Goal: Task Accomplishment & Management: Complete application form

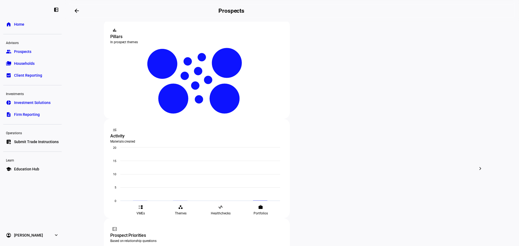
scroll to position [108, 0]
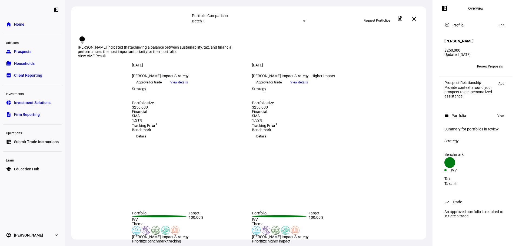
click at [364, 63] on div "[DATE] more_vert [PERSON_NAME] Impact Strategy - Higher Impact keyboard_arrow_d…" at bounding box center [309, 75] width 114 height 24
click at [407, 19] on span at bounding box center [400, 18] width 13 height 13
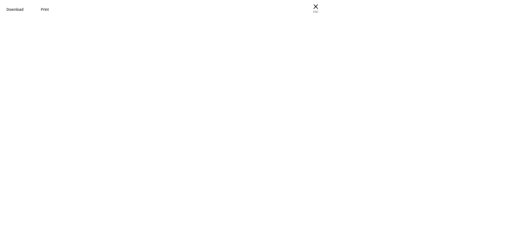
click at [325, 8] on span "ESC" at bounding box center [315, 10] width 17 height 8
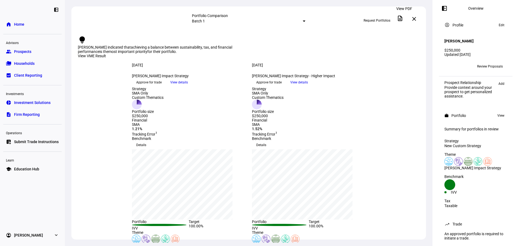
click at [402, 19] on mat-icon "description" at bounding box center [400, 18] width 6 height 6
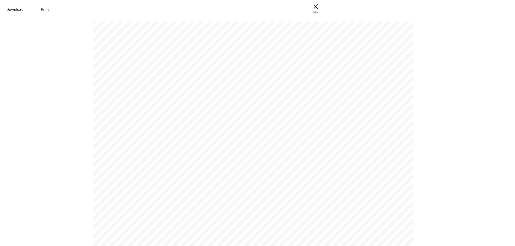
click at [24, 9] on span "Download" at bounding box center [14, 9] width 17 height 4
click at [0, 4] on link "Download" at bounding box center [15, 9] width 30 height 11
click at [325, 6] on span "× ESC" at bounding box center [315, 8] width 17 height 17
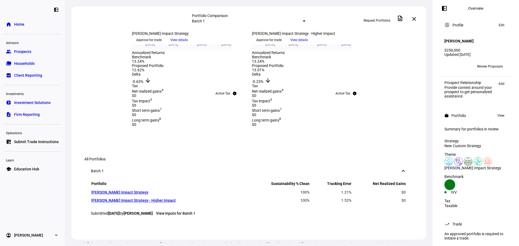
scroll to position [166, 0]
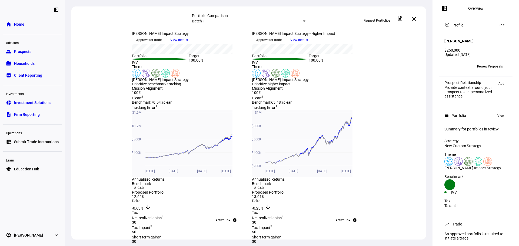
click at [188, 44] on span "View details" at bounding box center [179, 40] width 18 height 8
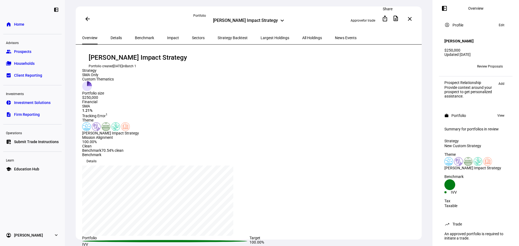
click at [388, 19] on mat-icon "ios_share" at bounding box center [385, 18] width 6 height 6
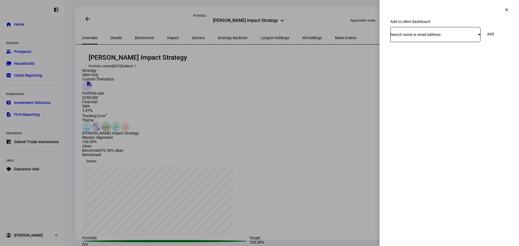
click at [424, 37] on span "Search name or email address" at bounding box center [416, 34] width 50 height 4
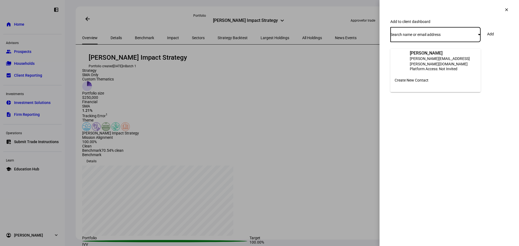
click at [437, 67] on div "Platform Access: Not Invited" at bounding box center [443, 69] width 67 height 4
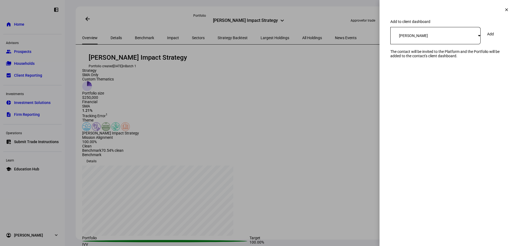
click at [494, 36] on span "Add" at bounding box center [491, 34] width 7 height 4
click at [493, 36] on span "Add" at bounding box center [491, 34] width 7 height 4
click at [452, 39] on div "BW Becky Wilcox" at bounding box center [435, 35] width 88 height 9
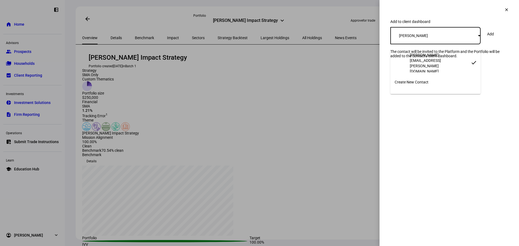
click at [444, 62] on div "[PERSON_NAME][EMAIL_ADDRESS][PERSON_NAME][DOMAIN_NAME]" at bounding box center [438, 63] width 57 height 22
click at [471, 69] on div "Add to client dashboard BW Becky Wilcox Add The contact will be invited to the …" at bounding box center [450, 44] width 140 height 50
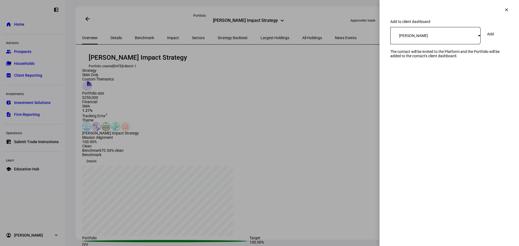
click at [506, 12] on mat-icon "clear" at bounding box center [507, 9] width 5 height 5
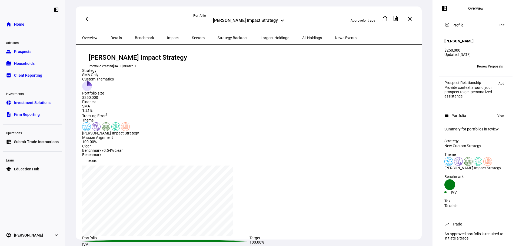
click at [499, 26] on span "Edit" at bounding box center [502, 25] width 6 height 6
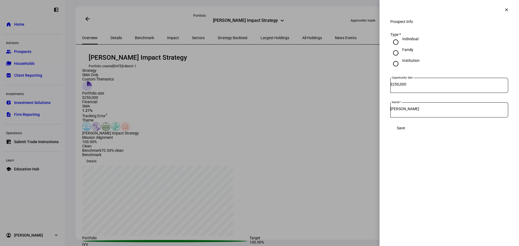
click at [507, 12] on mat-icon "clear" at bounding box center [507, 9] width 5 height 5
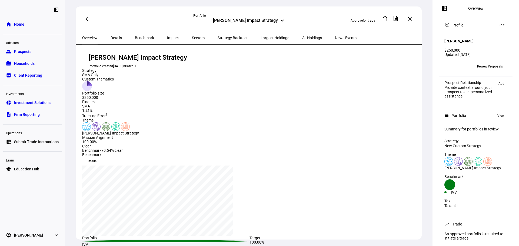
click at [278, 64] on div "Becky Wilcox Impact Strategy Portfolio created Sep 12, 2025 in Batch 1" at bounding box center [249, 60] width 335 height 15
click at [388, 20] on mat-icon "ios_share" at bounding box center [385, 18] width 6 height 6
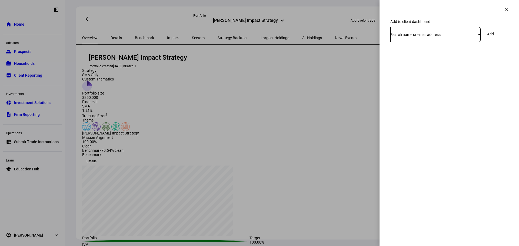
drag, startPoint x: 388, startPoint y: 20, endPoint x: 471, endPoint y: 17, distance: 83.7
click at [471, 17] on eth-side-overlay-header "Add to client dashboard clear" at bounding box center [450, 9] width 140 height 19
click at [441, 37] on span "Search name or email address" at bounding box center [416, 34] width 50 height 4
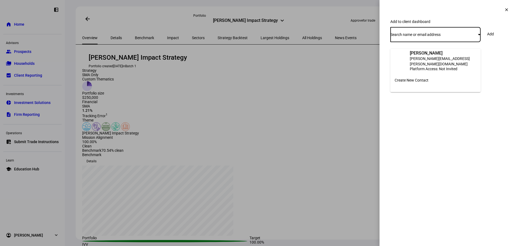
click at [436, 44] on div at bounding box center [259, 123] width 519 height 246
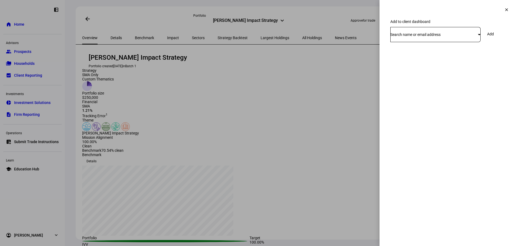
click at [437, 37] on span "Search name or email address" at bounding box center [416, 34] width 50 height 4
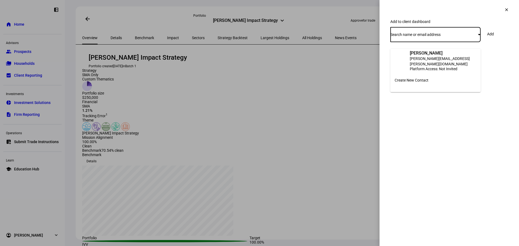
click at [504, 11] on div at bounding box center [259, 123] width 519 height 246
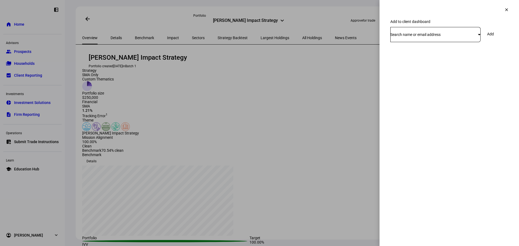
click at [506, 9] on mat-icon "clear" at bounding box center [507, 9] width 5 height 5
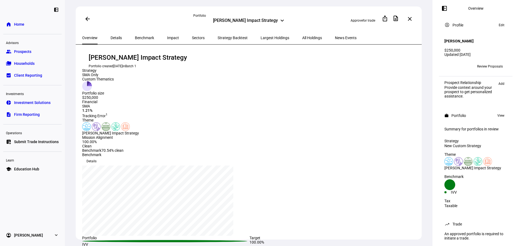
click at [459, 39] on h4 "[PERSON_NAME]" at bounding box center [459, 41] width 29 height 4
click at [502, 24] on span at bounding box center [501, 25] width 11 height 6
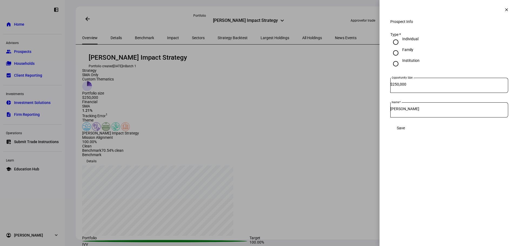
drag, startPoint x: 510, startPoint y: 14, endPoint x: 506, endPoint y: 12, distance: 3.9
click at [509, 12] on span at bounding box center [506, 9] width 13 height 13
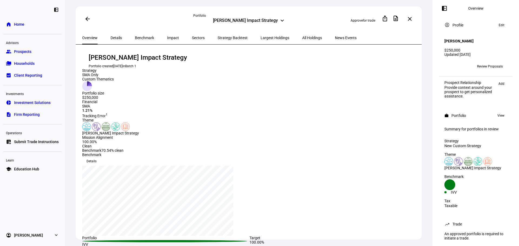
click at [47, 52] on link "group Prospects" at bounding box center [32, 51] width 58 height 11
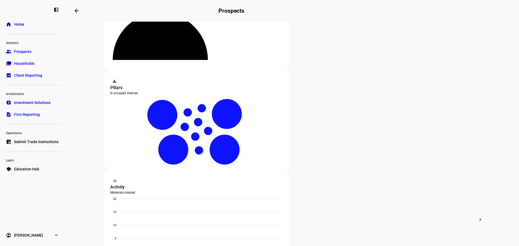
scroll to position [108, 0]
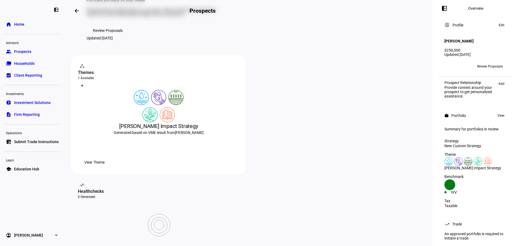
scroll to position [135, 0]
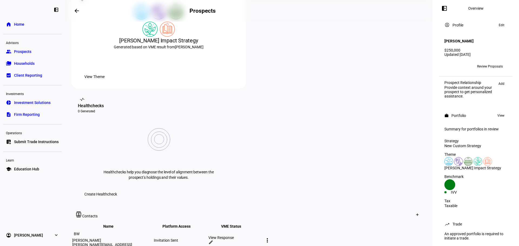
click at [271, 238] on mat-icon "more_vert" at bounding box center [267, 241] width 6 height 6
click at [378, 167] on div at bounding box center [259, 123] width 519 height 246
click at [208, 239] on div "Invitation Sent" at bounding box center [181, 241] width 54 height 4
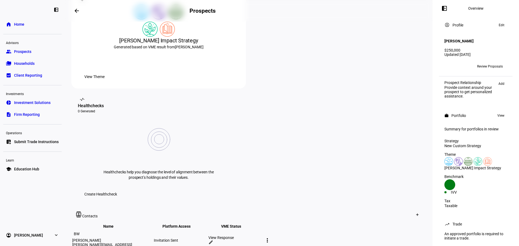
drag, startPoint x: 417, startPoint y: 197, endPoint x: 414, endPoint y: 197, distance: 3.0
click at [419, 207] on button "edit Edit contact" at bounding box center [427, 210] width 40 height 13
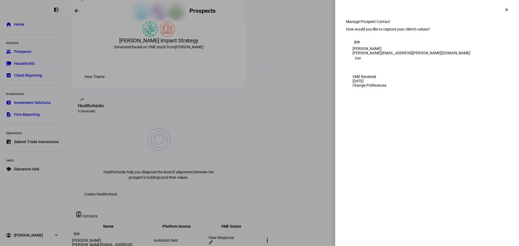
click at [487, 62] on div "BW Becky Wilcox Becky.Wilcox@Coldstream.com Edit" at bounding box center [427, 50] width 149 height 24
click at [361, 62] on span "Edit" at bounding box center [358, 58] width 6 height 6
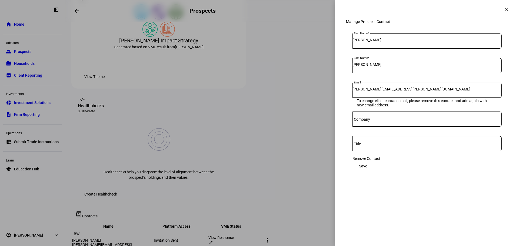
click at [504, 5] on span at bounding box center [506, 9] width 13 height 13
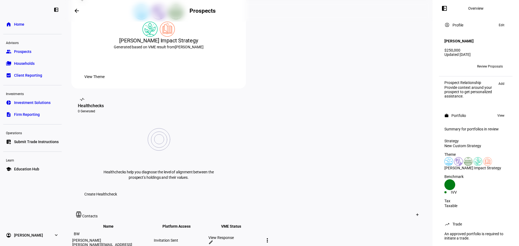
click at [249, 206] on mat-toolbar "contacts Contacts Create Contact" at bounding box center [248, 214] width 355 height 17
click at [208, 239] on div "Invitation Sent" at bounding box center [181, 241] width 54 height 4
drag, startPoint x: 236, startPoint y: 181, endPoint x: 191, endPoint y: 181, distance: 44.4
click at [191, 230] on tr "BW [PERSON_NAME] [PERSON_NAME][EMAIL_ADDRESS][PERSON_NAME][DOMAIN_NAME] Invitat…" at bounding box center [177, 241] width 211 height 22
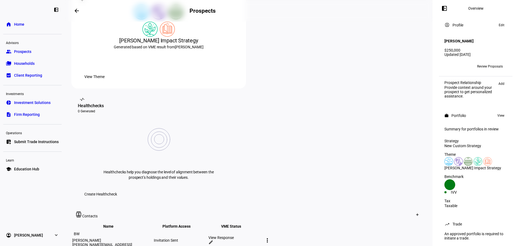
click at [208, 239] on div "Invitation Sent" at bounding box center [181, 241] width 54 height 4
click at [271, 238] on mat-icon "more_vert" at bounding box center [267, 241] width 6 height 6
click at [425, 193] on span "Edit contact" at bounding box center [430, 194] width 20 height 4
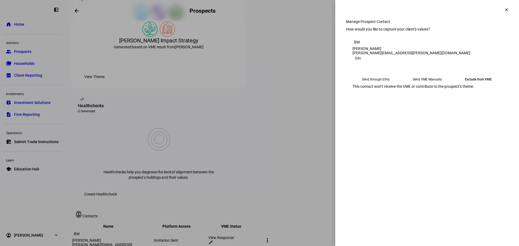
click at [364, 61] on span at bounding box center [358, 58] width 11 height 6
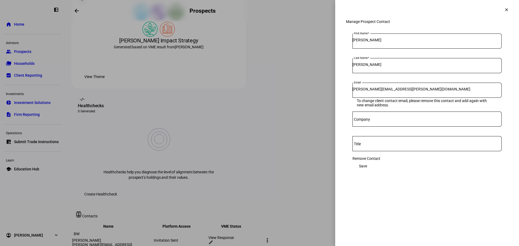
click at [508, 7] on span at bounding box center [506, 9] width 13 height 13
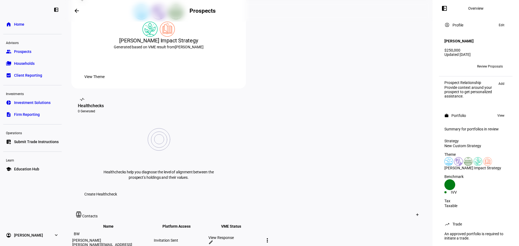
click at [319, 206] on mat-toolbar "contacts Contacts Create Contact" at bounding box center [248, 214] width 355 height 17
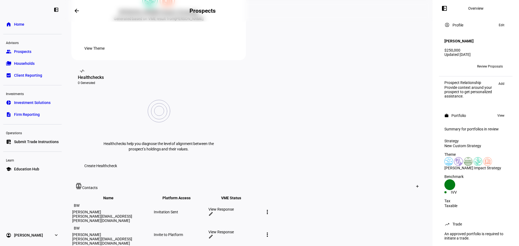
scroll to position [162, 0]
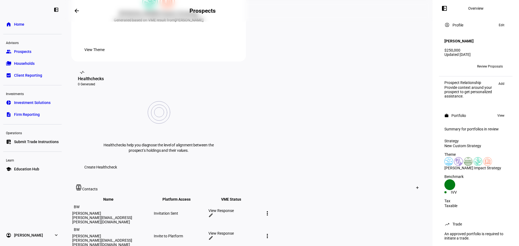
click at [500, 115] on span "View" at bounding box center [501, 116] width 7 height 6
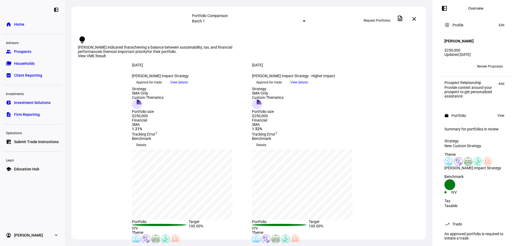
click at [417, 17] on mat-icon "close" at bounding box center [414, 19] width 6 height 6
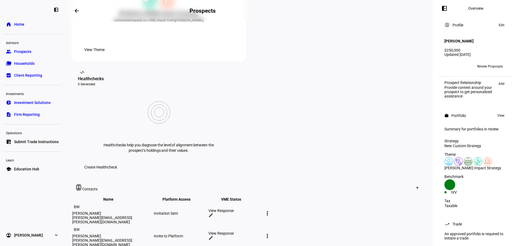
click at [208, 225] on td "Invite to Platform" at bounding box center [181, 236] width 54 height 22
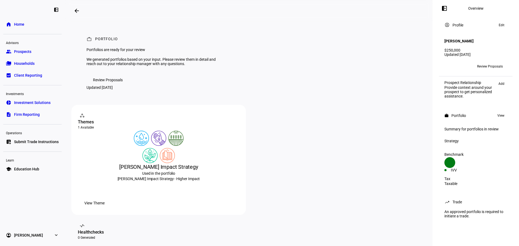
scroll to position [135, 0]
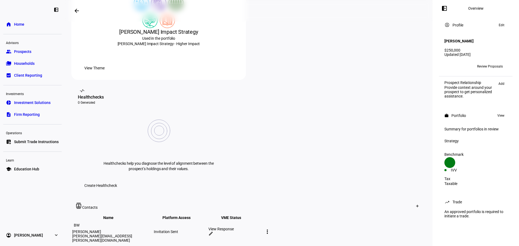
click at [208, 230] on div "Invitation Sent" at bounding box center [181, 232] width 54 height 4
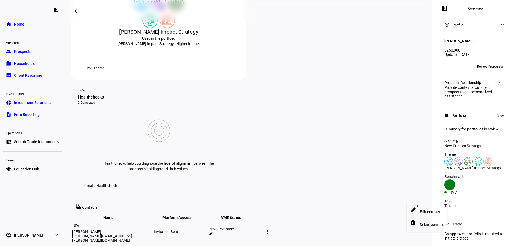
click at [387, 178] on div at bounding box center [259, 123] width 519 height 246
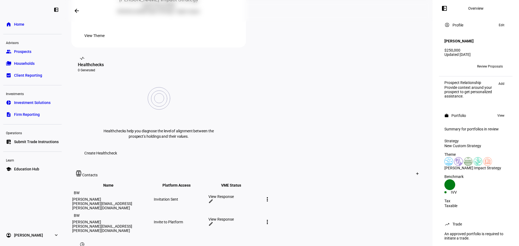
scroll to position [189, 0]
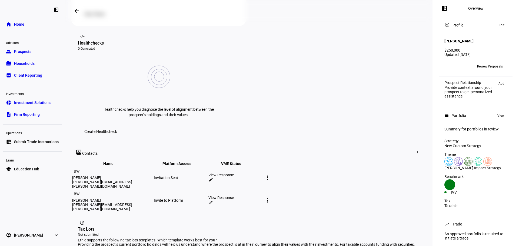
click at [208, 199] on div "Invite to Platform" at bounding box center [181, 201] width 54 height 4
click at [186, 157] on div "work Portfolio Portfolios are ready for your review We generated portfolios bas…" at bounding box center [248, 80] width 355 height 496
click at [270, 219] on div "pie_chart Tax Lots Not submitted" at bounding box center [249, 228] width 342 height 19
click at [275, 144] on mat-toolbar "contacts Contacts Create Contact" at bounding box center [248, 152] width 355 height 17
drag, startPoint x: 234, startPoint y: 124, endPoint x: 196, endPoint y: 123, distance: 37.9
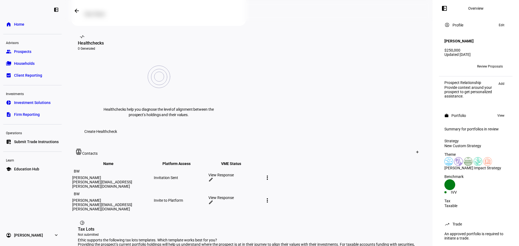
click at [196, 167] on tr "BW [PERSON_NAME] [PERSON_NAME][EMAIL_ADDRESS][PERSON_NAME][DOMAIN_NAME] Invitat…" at bounding box center [177, 178] width 211 height 22
click at [199, 162] on span "Platform Access keyboard_arrow_down keyboard_arrow_up" at bounding box center [181, 164] width 36 height 4
click at [245, 144] on mat-toolbar "contacts Contacts Create Contact" at bounding box center [248, 152] width 355 height 17
click at [208, 199] on div "Invite to Platform" at bounding box center [181, 201] width 54 height 4
click at [208, 190] on td "Invite to Platform" at bounding box center [181, 201] width 54 height 22
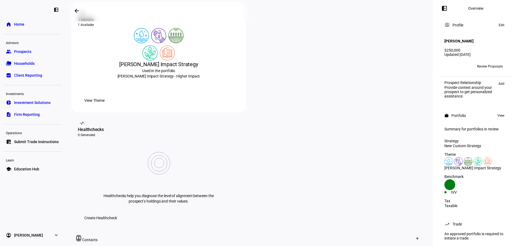
scroll to position [0, 0]
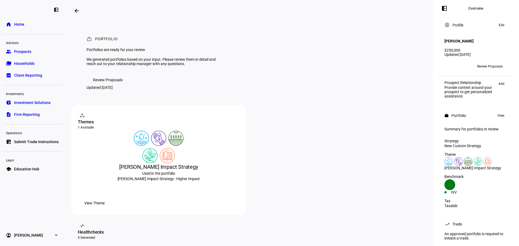
click at [34, 50] on link "group Prospects" at bounding box center [32, 51] width 58 height 11
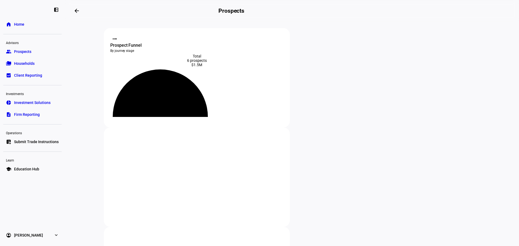
scroll to position [108, 0]
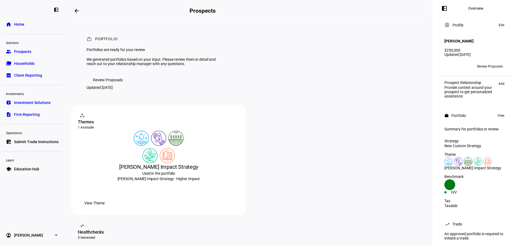
click at [115, 85] on span "Review Proposals" at bounding box center [108, 80] width 30 height 11
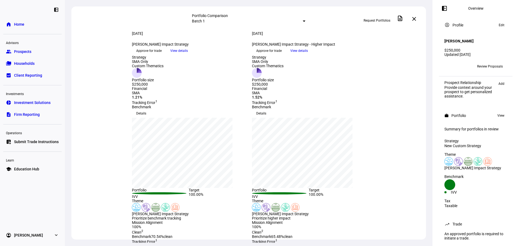
click at [346, 34] on div "[DATE] more_vert [PERSON_NAME] Impact Strategy - Higher Impact keyboard_arrow_d…" at bounding box center [309, 43] width 114 height 24
drag, startPoint x: 295, startPoint y: 56, endPoint x: 373, endPoint y: 54, distance: 78.5
click at [373, 55] on div "[DATE] more_vert [PERSON_NAME] Impact Strategy keyboard_arrow_down Approve for …" at bounding box center [249, 43] width 260 height 24
drag, startPoint x: 224, startPoint y: 56, endPoint x: 141, endPoint y: 58, distance: 82.6
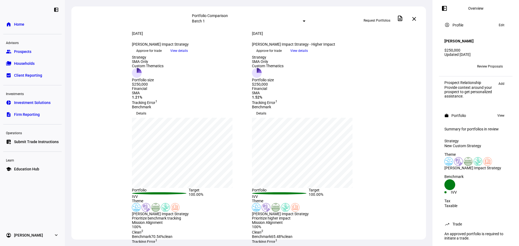
click at [141, 47] on div "[PERSON_NAME] Impact Strategy keyboard_arrow_down" at bounding box center [189, 44] width 114 height 4
click at [166, 42] on div "[DATE] more_vert" at bounding box center [189, 36] width 114 height 11
drag, startPoint x: 162, startPoint y: 124, endPoint x: 138, endPoint y: 123, distance: 24.1
click at [138, 87] on div "$250,000" at bounding box center [148, 84] width 32 height 4
click at [164, 82] on div "Portfolio size" at bounding box center [148, 80] width 32 height 4
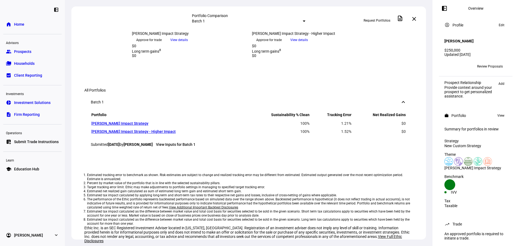
scroll to position [406, 0]
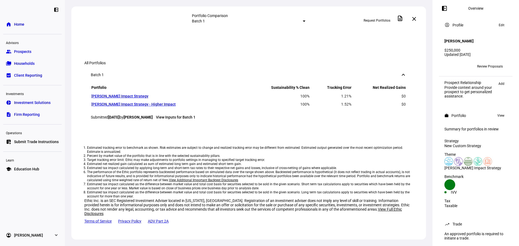
click at [417, 17] on span at bounding box center [414, 18] width 13 height 13
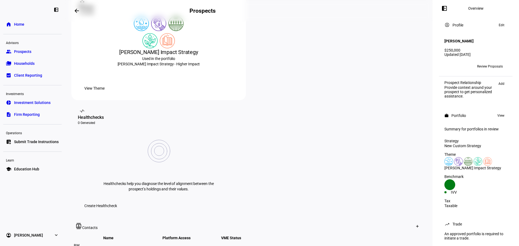
scroll to position [135, 0]
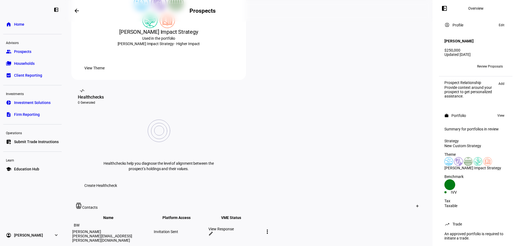
click at [262, 227] on div "View Response" at bounding box center [236, 229] width 54 height 4
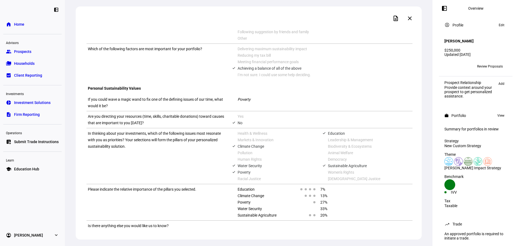
scroll to position [370, 0]
drag, startPoint x: 328, startPoint y: 201, endPoint x: 285, endPoint y: 178, distance: 49.1
click at [285, 186] on div "Education 7% Climate Change 13% Poverty 27% Water Security 33% Sustainable Agri…" at bounding box center [325, 202] width 175 height 32
click at [338, 193] on div "13%" at bounding box center [354, 196] width 117 height 6
click at [410, 21] on span at bounding box center [410, 18] width 13 height 13
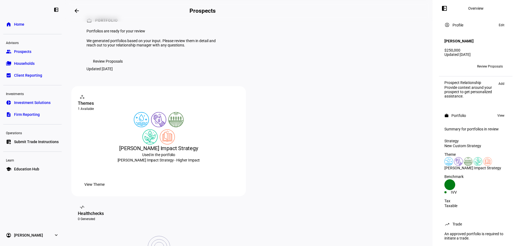
scroll to position [54, 0]
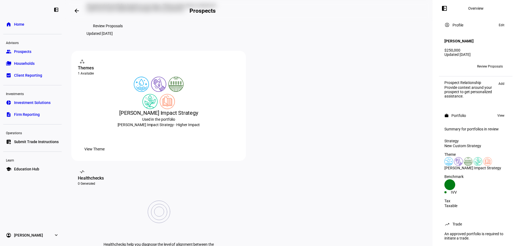
click at [105, 155] on span "View Theme" at bounding box center [94, 149] width 20 height 11
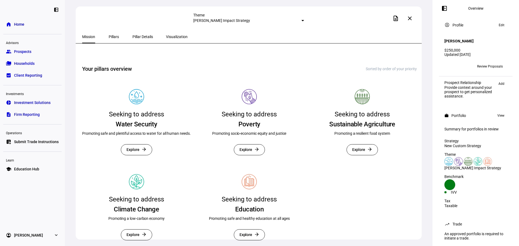
scroll to position [71, 0]
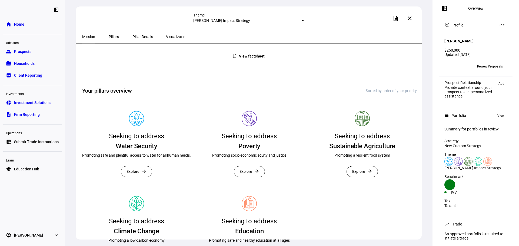
click at [130, 177] on span "Explore" at bounding box center [133, 172] width 13 height 11
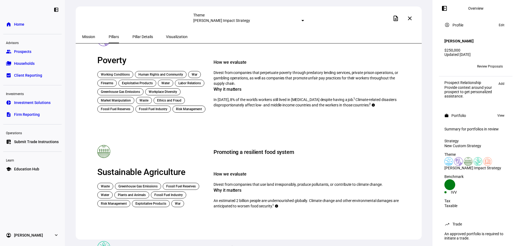
scroll to position [57, 0]
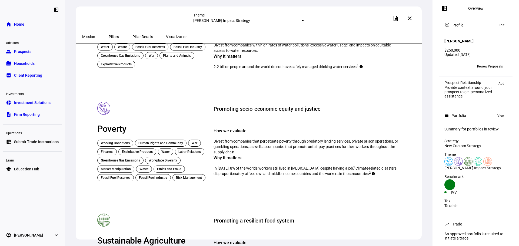
click at [133, 33] on span "Pillar Details" at bounding box center [143, 36] width 21 height 13
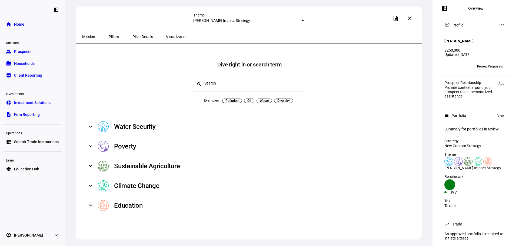
click at [150, 117] on mat-expansion-panel-header "Water Security" at bounding box center [249, 127] width 335 height 20
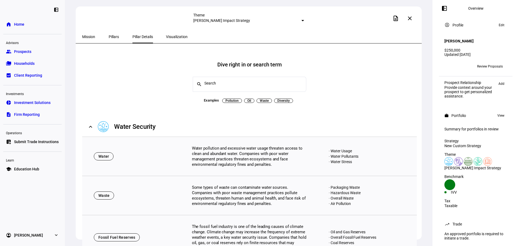
click at [177, 42] on div "Visualization" at bounding box center [177, 36] width 35 height 13
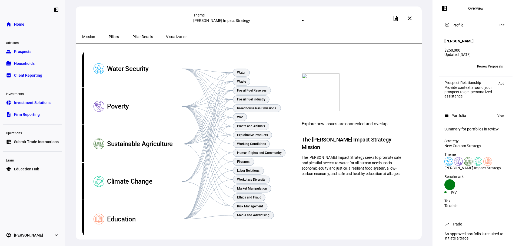
click at [238, 71] on text "Water" at bounding box center [241, 73] width 9 height 4
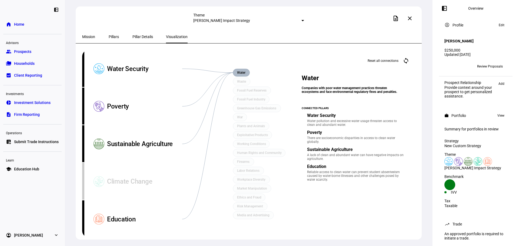
click at [254, 81] on icon "Focus areas Water Waste Fossil Fuel Reserves Fossil Fuel Industry Greenhouse Ga…" at bounding box center [185, 144] width 207 height 188
click at [245, 82] on text "Waste" at bounding box center [241, 82] width 9 height 4
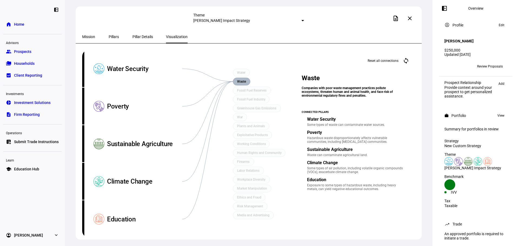
click at [262, 89] on text "Fossil Fuel Reserves" at bounding box center [251, 91] width 29 height 4
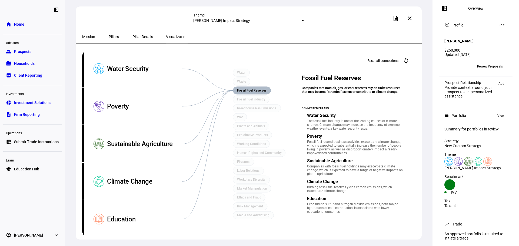
click at [85, 36] on span "Mission" at bounding box center [88, 37] width 13 height 4
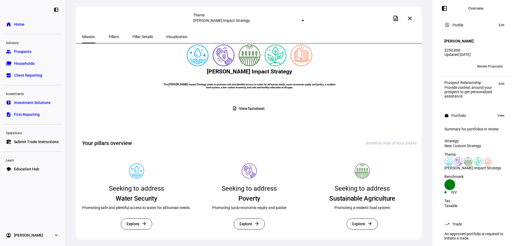
scroll to position [54, 0]
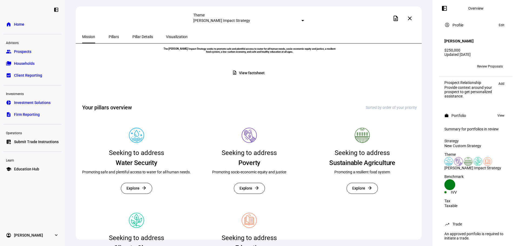
click at [141, 194] on span at bounding box center [136, 188] width 31 height 11
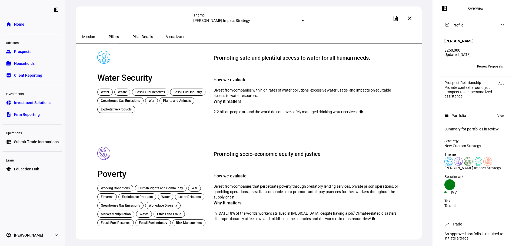
scroll to position [6, 0]
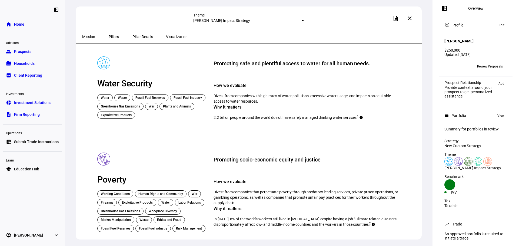
click at [410, 19] on mat-icon "close" at bounding box center [410, 18] width 6 height 6
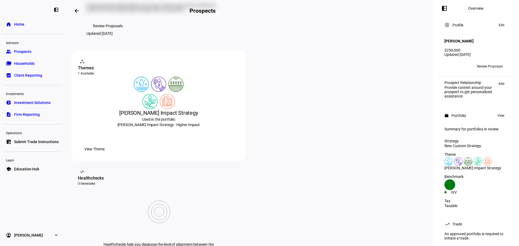
click at [122, 31] on span "Review Proposals" at bounding box center [108, 26] width 30 height 11
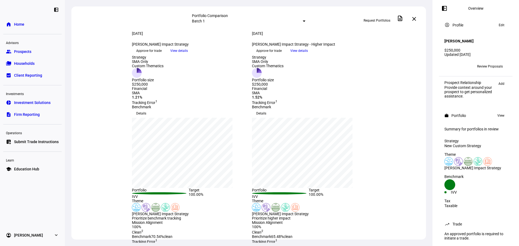
click at [308, 55] on span "View details" at bounding box center [300, 51] width 18 height 8
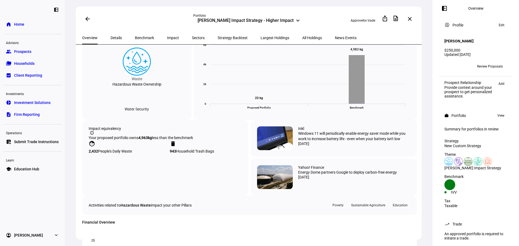
scroll to position [243, 0]
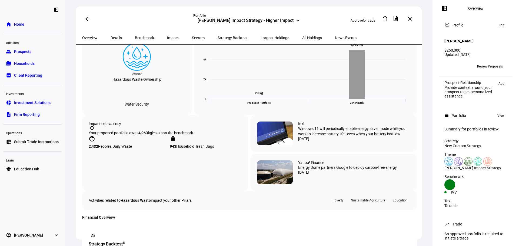
drag, startPoint x: 94, startPoint y: 166, endPoint x: 155, endPoint y: 167, distance: 60.3
click at [155, 136] on div "Your proposed portfolio owns 4,963 kg less than the benchmark" at bounding box center [165, 132] width 153 height 5
drag, startPoint x: 161, startPoint y: 162, endPoint x: 162, endPoint y: 164, distance: 2.8
click at [162, 149] on eth-impact-equivalency "Impact equivalency info_outline Your proposed portfolio owns 4,963 kg less than…" at bounding box center [165, 135] width 153 height 27
click at [167, 135] on span "less than the benchmark" at bounding box center [172, 133] width 41 height 4
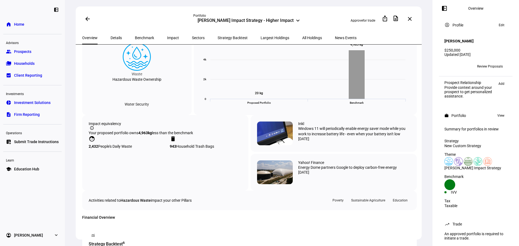
drag, startPoint x: 154, startPoint y: 165, endPoint x: 133, endPoint y: 165, distance: 20.6
click at [133, 136] on div "Your proposed portfolio owns 4,963 kg less than the benchmark" at bounding box center [165, 132] width 153 height 5
click at [170, 135] on span "less than the benchmark" at bounding box center [172, 133] width 41 height 4
drag, startPoint x: 152, startPoint y: 164, endPoint x: 136, endPoint y: 165, distance: 16.0
click at [136, 136] on div "Your proposed portfolio owns 4,963 kg less than the benchmark" at bounding box center [165, 132] width 153 height 5
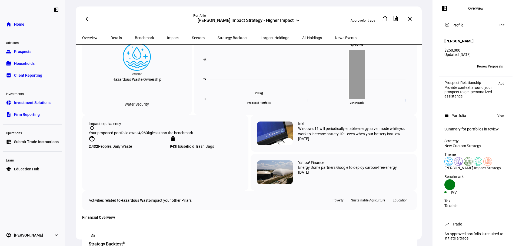
click at [175, 135] on span "less than the benchmark" at bounding box center [172, 133] width 41 height 4
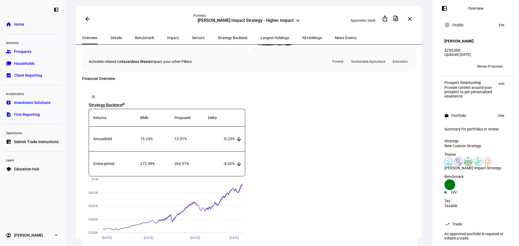
scroll to position [379, 0]
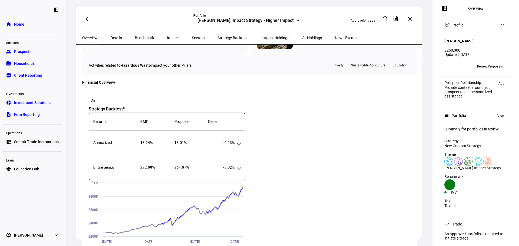
click at [334, 69] on div "Poverty" at bounding box center [338, 65] width 17 height 6
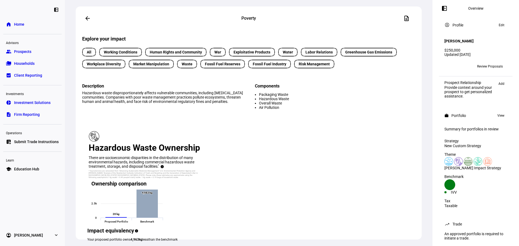
scroll to position [135, 0]
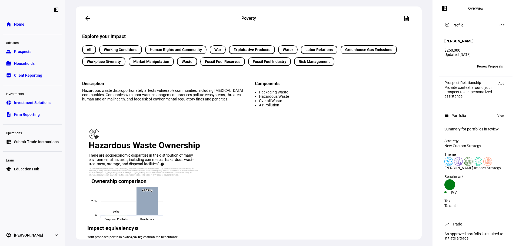
click at [222, 53] on span "War" at bounding box center [217, 50] width 13 height 6
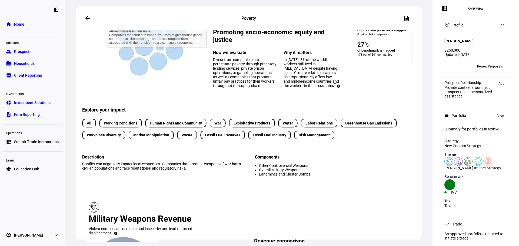
scroll to position [81, 0]
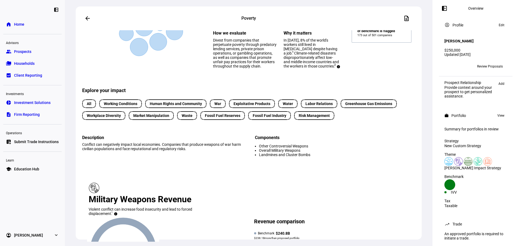
click at [288, 107] on span "Water" at bounding box center [288, 104] width 10 height 6
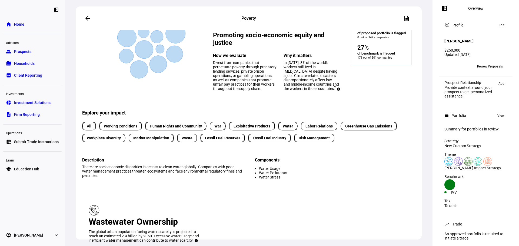
scroll to position [14, 0]
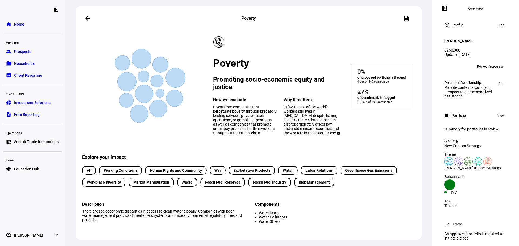
click at [86, 18] on mat-icon "arrow_back" at bounding box center [87, 18] width 6 height 6
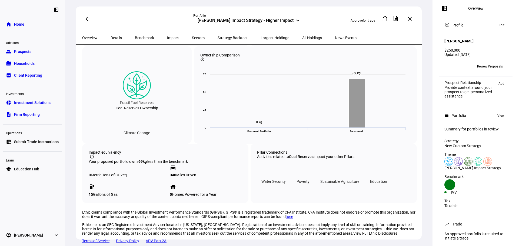
scroll to position [1018, 0]
click at [192, 42] on span "Sectors" at bounding box center [198, 37] width 13 height 13
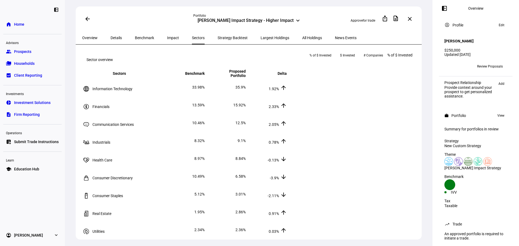
click at [218, 40] on span "Strategy Backtest" at bounding box center [233, 37] width 30 height 13
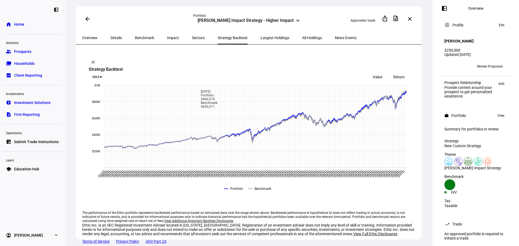
click at [261, 37] on span "Largest Holdings" at bounding box center [275, 38] width 29 height 4
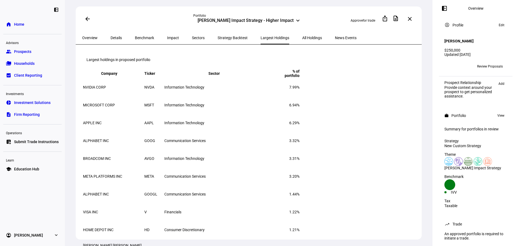
click at [302, 36] on span "All Holdings" at bounding box center [312, 38] width 20 height 4
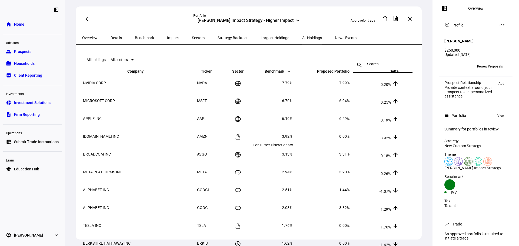
click at [241, 140] on icon at bounding box center [238, 136] width 5 height 5
drag, startPoint x: 211, startPoint y: 147, endPoint x: 96, endPoint y: 142, distance: 115.1
click at [206, 145] on td "AMZN" at bounding box center [210, 136] width 27 height 17
click at [111, 139] on span "[DOMAIN_NAME] INC" at bounding box center [101, 136] width 36 height 4
click at [167, 39] on div "Impact" at bounding box center [173, 37] width 25 height 13
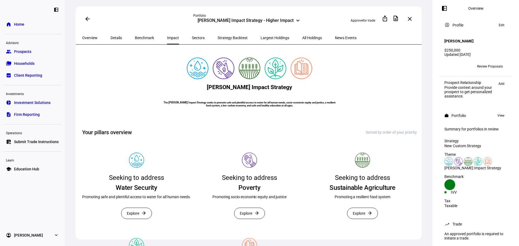
click at [302, 36] on span "All Holdings" at bounding box center [312, 38] width 20 height 4
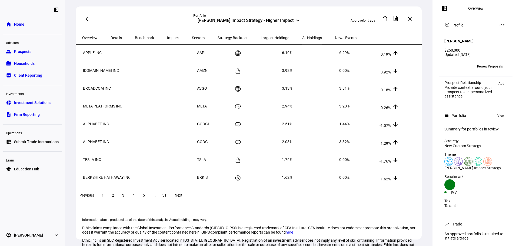
scroll to position [81, 0]
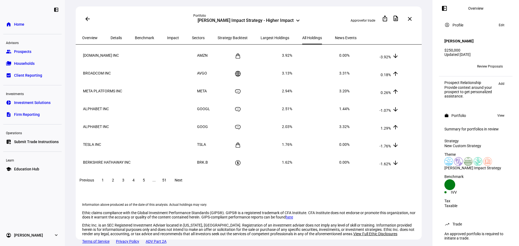
drag, startPoint x: 396, startPoint y: 131, endPoint x: 416, endPoint y: 132, distance: 19.8
click at [416, 132] on eth-route-card-body "All holdings All sectors search close Company keyboard_arrow_down keyboard_arro…" at bounding box center [249, 151] width 346 height 212
click at [376, 134] on td "1.29% arrow_upward" at bounding box center [375, 126] width 49 height 17
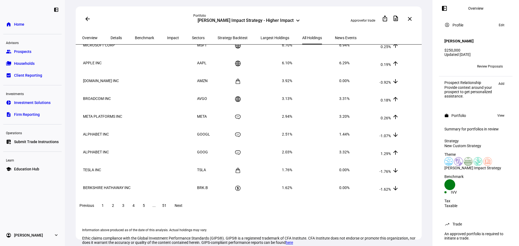
scroll to position [111, 0]
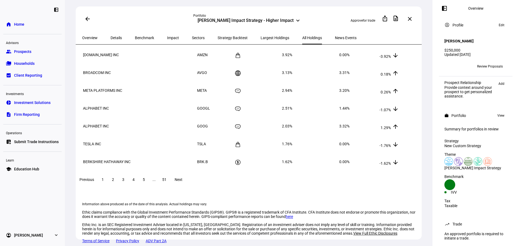
click at [145, 178] on span "5" at bounding box center [144, 180] width 2 height 4
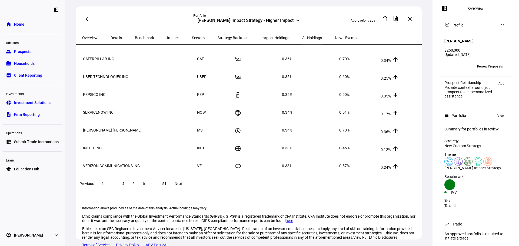
scroll to position [3, 0]
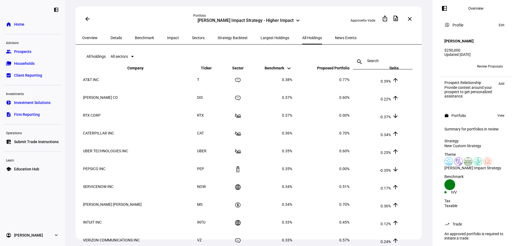
drag, startPoint x: 344, startPoint y: 174, endPoint x: 365, endPoint y: 175, distance: 21.4
click at [365, 175] on tr "PEPSICO INC PEP 0.35% 0.00% -0.35% arrow_downward" at bounding box center [241, 168] width 317 height 17
click at [369, 174] on td "-0.35% arrow_downward" at bounding box center [375, 168] width 49 height 17
click at [369, 173] on td "-0.35% arrow_downward" at bounding box center [375, 168] width 49 height 17
click at [366, 173] on td "-0.35% arrow_downward" at bounding box center [375, 168] width 49 height 17
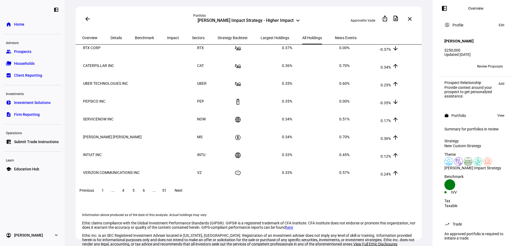
scroll to position [0, 0]
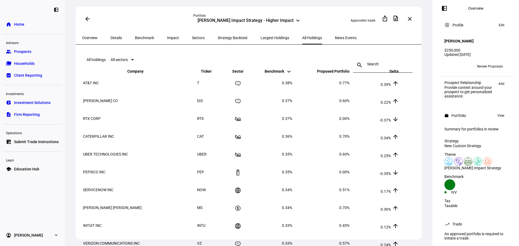
click at [261, 41] on span "Largest Holdings" at bounding box center [275, 37] width 29 height 13
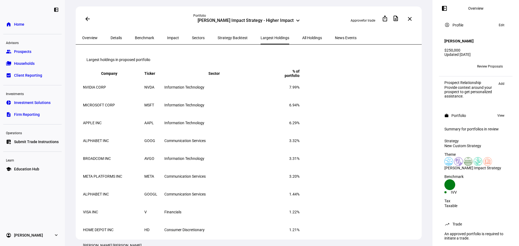
click at [262, 68] on mat-toolbar "Largest holdings in proposed portfolio" at bounding box center [249, 59] width 335 height 17
click at [218, 37] on span "Strategy Backtest" at bounding box center [233, 38] width 30 height 4
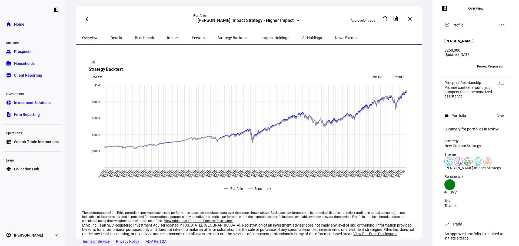
click at [119, 36] on div "Details" at bounding box center [116, 37] width 24 height 13
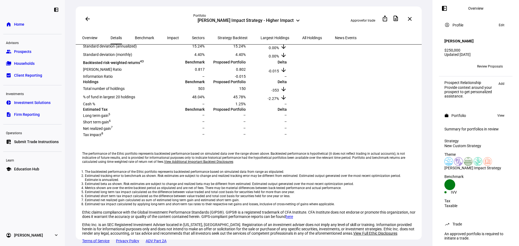
scroll to position [318, 0]
click at [291, 141] on eth-portfolio-details-disclaimer "The performance of the Ethic portfolio represents backtested performance based …" at bounding box center [249, 173] width 335 height 65
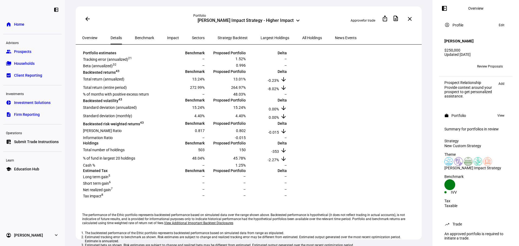
scroll to position [0, 0]
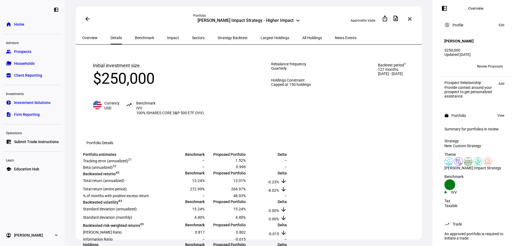
click at [399, 42] on div "Overview Details Benchmark Impact Sectors Strategy Backtest Largest Holdings Al…" at bounding box center [249, 37] width 346 height 13
click at [198, 126] on div "Initial investment size $250,000 Currency USD trending_up Benchmark IVV 100% IS…" at bounding box center [148, 88] width 133 height 75
click at [33, 51] on link "group Prospects" at bounding box center [32, 51] width 58 height 11
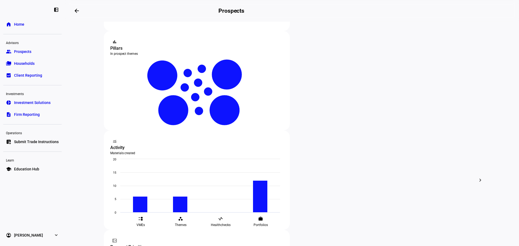
scroll to position [108, 0]
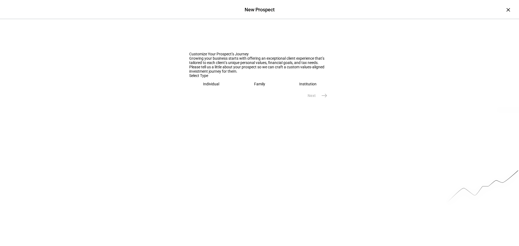
click at [225, 90] on eth-mega-radio-button "Individual" at bounding box center [211, 84] width 44 height 12
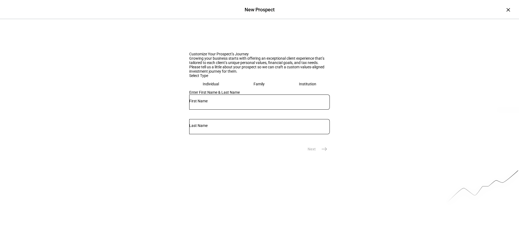
click at [247, 90] on eth-mega-radio-button "Family" at bounding box center [259, 84] width 44 height 12
click at [222, 115] on div at bounding box center [259, 112] width 141 height 5
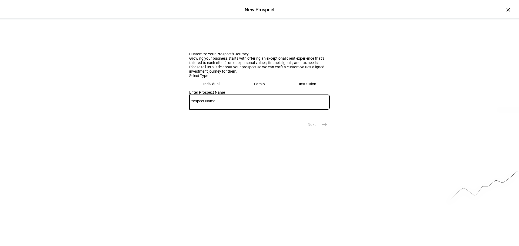
click at [223, 103] on input "text" at bounding box center [259, 101] width 141 height 4
type input "/"
type input "[PERSON_NAME] and [PERSON_NAME]"
click at [323, 128] on mat-icon "east" at bounding box center [324, 124] width 6 height 6
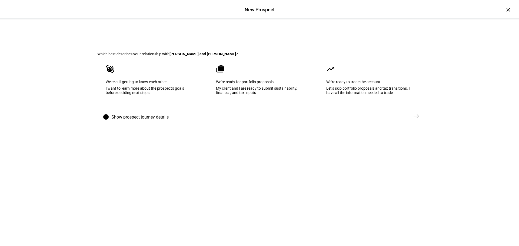
click at [141, 111] on eth-mega-radio-button "waving_hand We’re still getting to know each other I want to learn more about t…" at bounding box center [149, 83] width 104 height 55
click at [409, 122] on button "Send [GEOGRAPHIC_DATA]" at bounding box center [403, 116] width 38 height 11
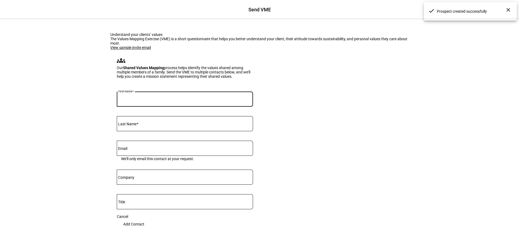
drag, startPoint x: 197, startPoint y: 153, endPoint x: 197, endPoint y: 149, distance: 3.8
click at [197, 100] on input "First Name" at bounding box center [185, 98] width 136 height 4
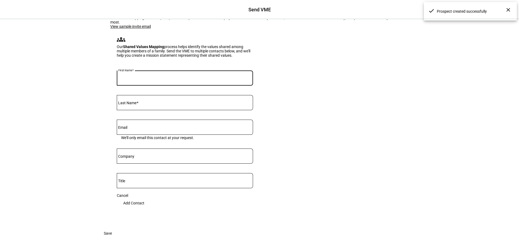
scroll to position [27, 0]
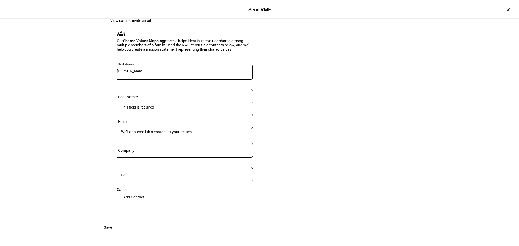
drag, startPoint x: 175, startPoint y: 128, endPoint x: 127, endPoint y: 128, distance: 47.9
click at [127, 73] on input "[PERSON_NAME]" at bounding box center [185, 71] width 136 height 4
type input "[PERSON_NAME]"
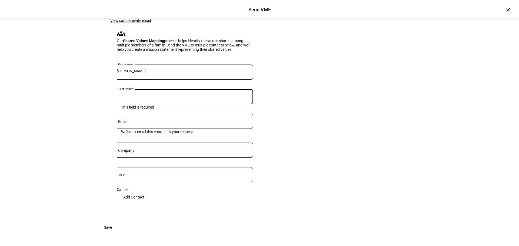
drag, startPoint x: 135, startPoint y: 147, endPoint x: 143, endPoint y: 152, distance: 9.1
click at [136, 98] on input "Last Name" at bounding box center [185, 96] width 136 height 4
paste input "Vosper"
click at [121, 98] on input "Vosper" at bounding box center [185, 96] width 136 height 4
type input "Vosper"
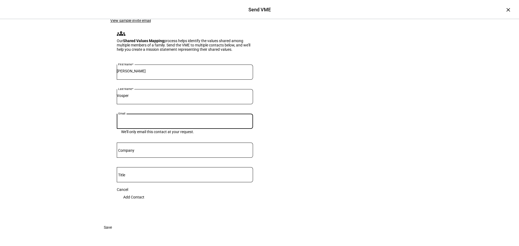
click at [170, 123] on input "Email" at bounding box center [185, 120] width 136 height 4
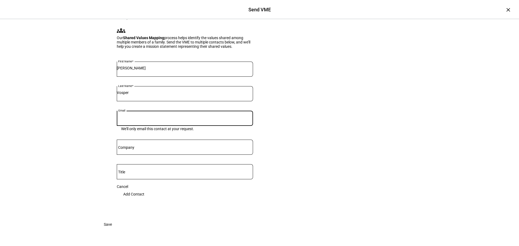
scroll to position [54, 0]
click at [160, 120] on input "Email" at bounding box center [185, 117] width 136 height 4
paste input "[EMAIL_ADDRESS][DOMAIN_NAME]"
type input "[EMAIL_ADDRESS][DOMAIN_NAME]"
click at [367, 151] on eth-form-card "Understand your clients’ values The Values Mapping Exercise (VME) is a short qu…" at bounding box center [259, 104] width 325 height 230
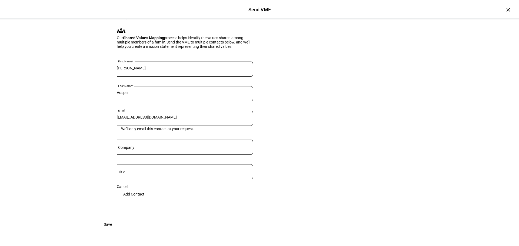
click at [144, 200] on span "Add Contact" at bounding box center [133, 194] width 21 height 11
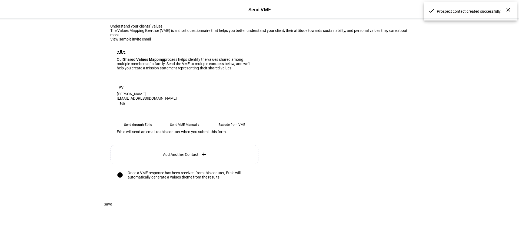
click at [192, 157] on span "Add Another Contact" at bounding box center [180, 155] width 35 height 4
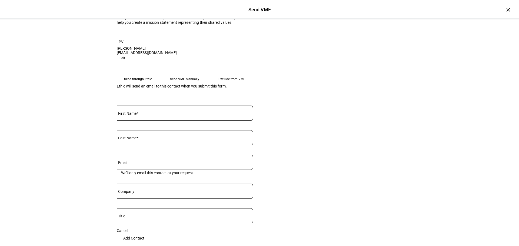
click at [160, 114] on input "First Name" at bounding box center [185, 112] width 136 height 4
type input "[PERSON_NAME]"
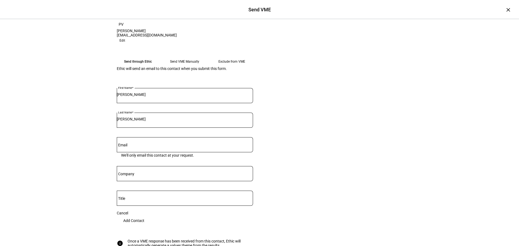
scroll to position [81, 0]
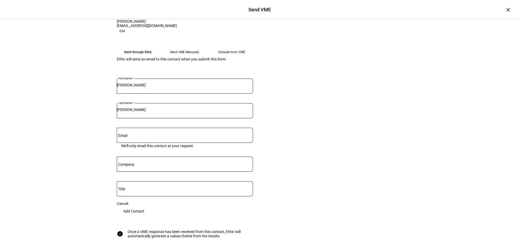
click at [162, 137] on input "Email" at bounding box center [185, 134] width 136 height 4
paste input "[EMAIL_ADDRESS][DOMAIN_NAME]"
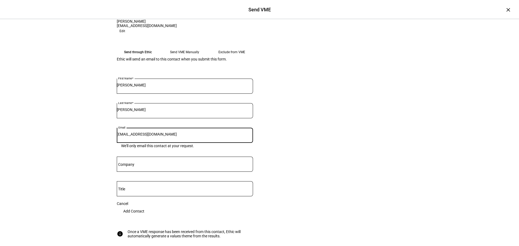
type input "[EMAIL_ADDRESS][DOMAIN_NAME]"
click at [332, 176] on eth-form-card "Understand your clients’ values The Values Mapping Exercise (VME) is a short qu…" at bounding box center [259, 98] width 325 height 320
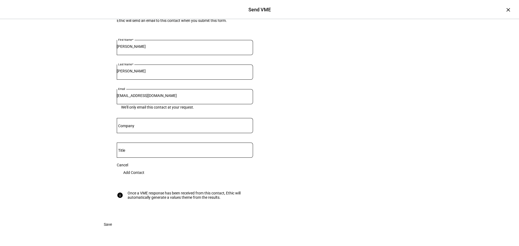
click at [151, 167] on span at bounding box center [134, 172] width 34 height 11
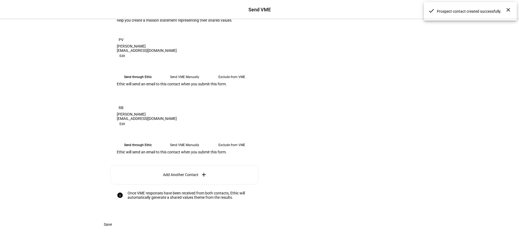
scroll to position [152, 0]
click at [112, 224] on span "Save" at bounding box center [108, 224] width 8 height 11
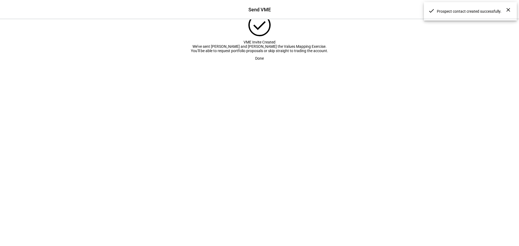
scroll to position [8, 0]
click at [260, 64] on span "Done" at bounding box center [259, 58] width 9 height 11
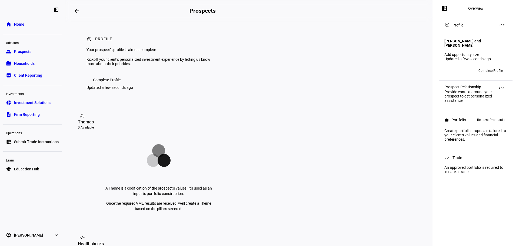
click at [249, 173] on div "workspaces Themes 0 Available A Theme is a codification of the prospect’s value…" at bounding box center [248, 225] width 355 height 240
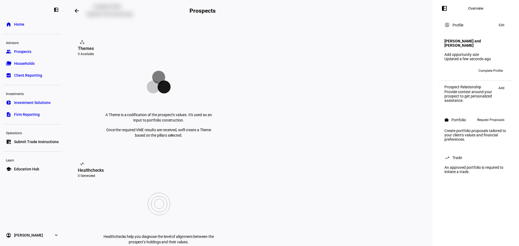
scroll to position [162, 0]
